Goal: Find contact information: Find contact information

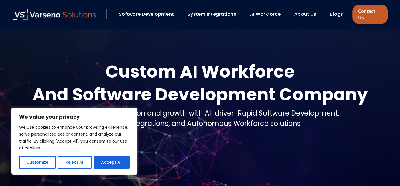
click at [376, 9] on link "Contact Us" at bounding box center [370, 14] width 35 height 19
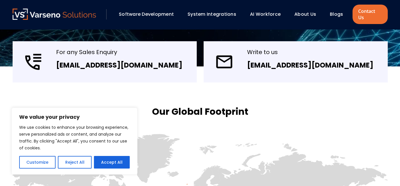
scroll to position [133, 0]
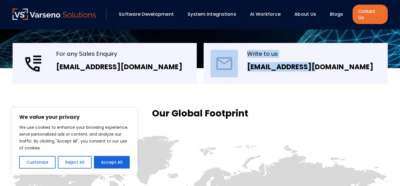
drag, startPoint x: 238, startPoint y: 59, endPoint x: 317, endPoint y: 53, distance: 78.7
click at [317, 53] on div "Write to us info@varseno.com" at bounding box center [296, 63] width 184 height 41
click at [257, 74] on div "Write to us info@varseno.com" at bounding box center [296, 63] width 184 height 41
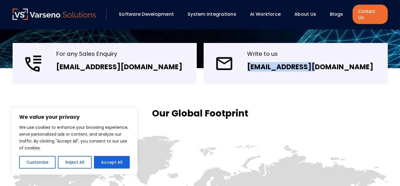
drag, startPoint x: 246, startPoint y: 60, endPoint x: 329, endPoint y: 64, distance: 83.2
click at [329, 64] on div "Write to us info@varseno.com" at bounding box center [296, 63] width 184 height 41
copy link "[EMAIL_ADDRESS][DOMAIN_NAME]"
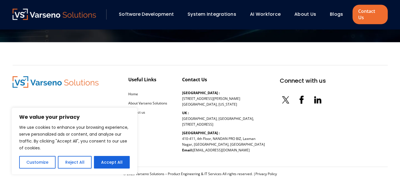
scroll to position [651, 0]
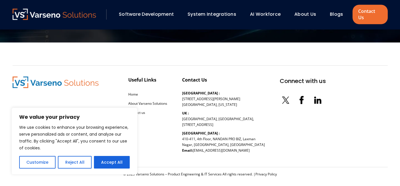
click at [313, 95] on icon at bounding box center [317, 99] width 11 height 11
